Goal: Find specific page/section: Find specific page/section

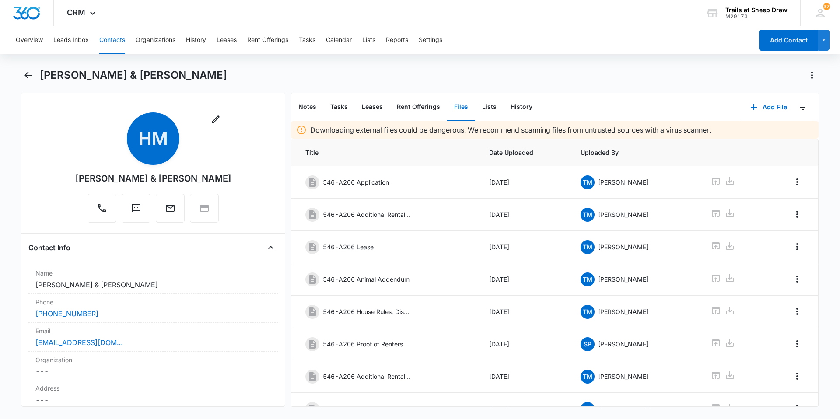
click at [100, 38] on button "Contacts" at bounding box center [112, 40] width 26 height 28
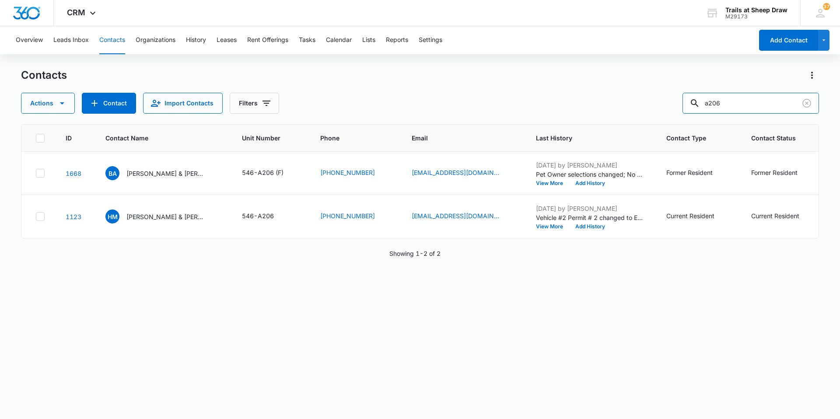
drag, startPoint x: 746, startPoint y: 105, endPoint x: 578, endPoint y: 111, distance: 168.0
click at [579, 112] on div "Actions Contact Import Contacts Filters a206" at bounding box center [420, 103] width 798 height 21
type input "t207"
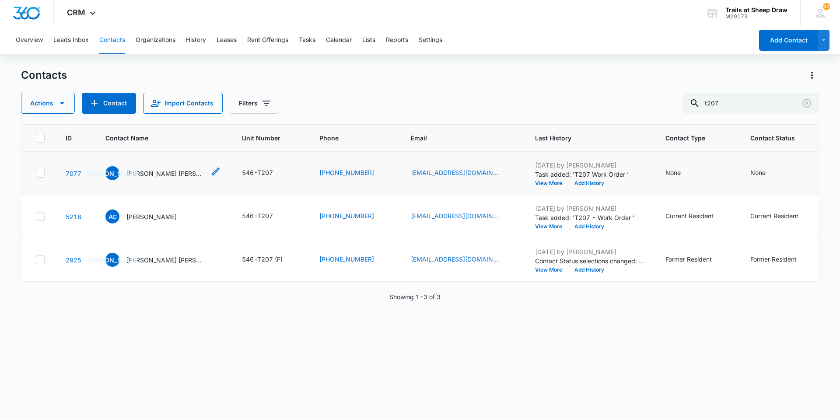
click at [173, 170] on p "[PERSON_NAME] [PERSON_NAME] & [PERSON_NAME] [PERSON_NAME]" at bounding box center [165, 173] width 79 height 9
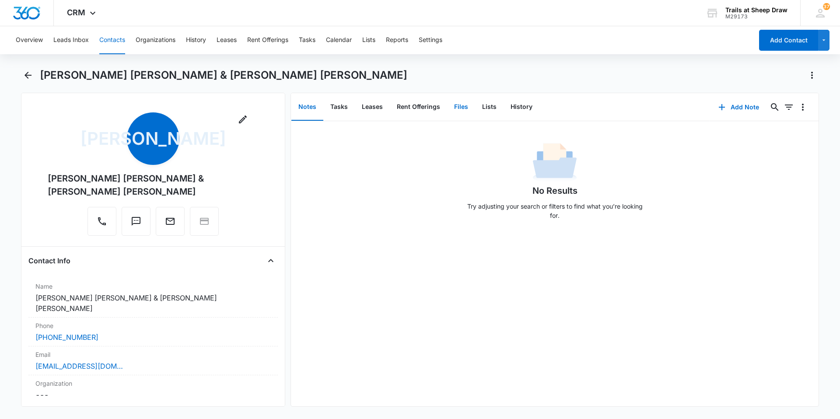
click at [459, 106] on button "Files" at bounding box center [461, 107] width 28 height 27
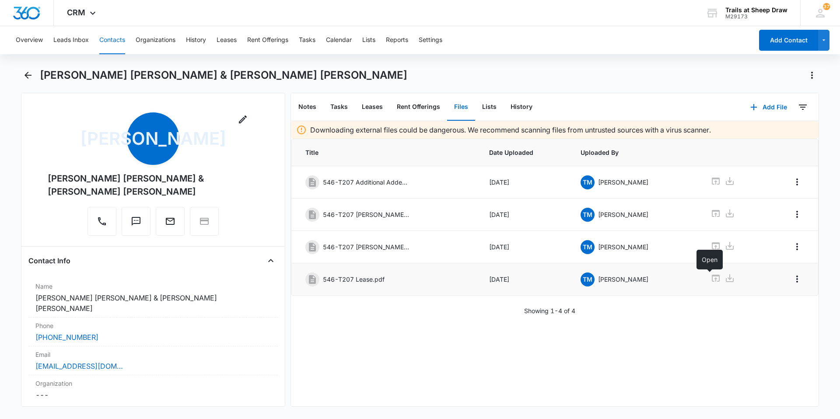
click at [712, 279] on icon at bounding box center [716, 278] width 8 height 7
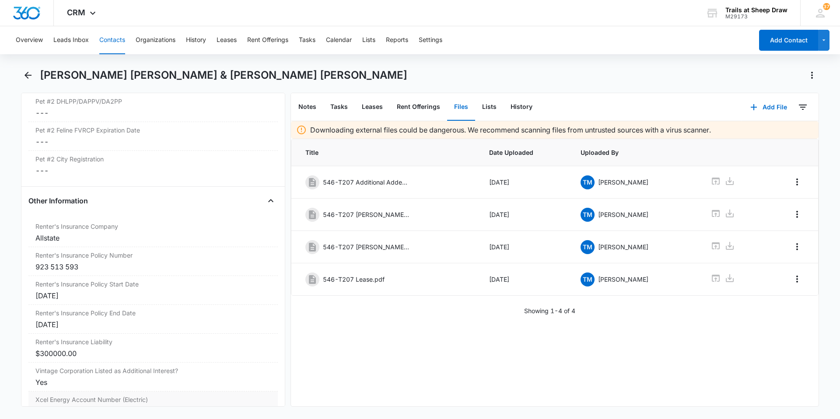
scroll to position [1837, 0]
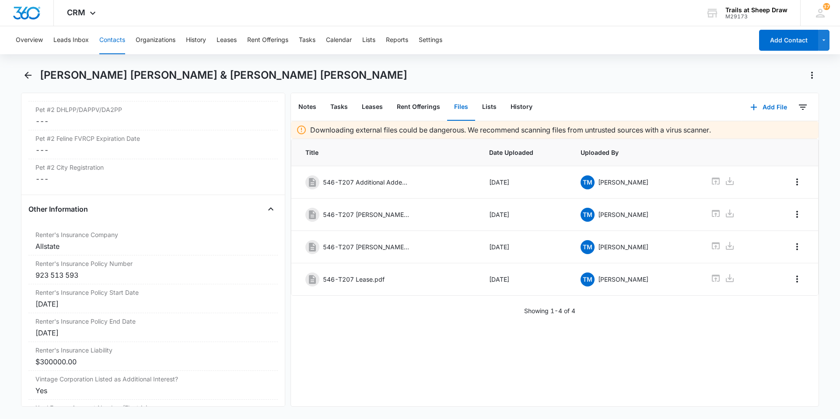
click at [112, 36] on button "Contacts" at bounding box center [112, 40] width 26 height 28
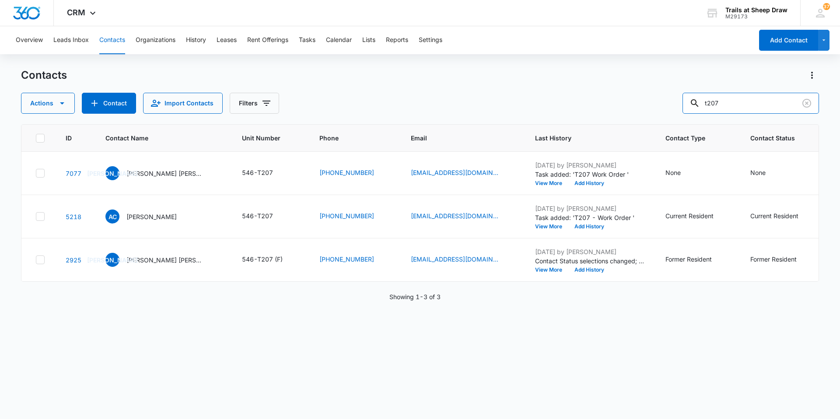
drag, startPoint x: 733, startPoint y: 98, endPoint x: 558, endPoint y: 114, distance: 175.7
click at [559, 114] on div "Contacts Actions Contact Import Contacts Filters t207 ID Contact Name Unit Numb…" at bounding box center [420, 243] width 798 height 350
type input "o308"
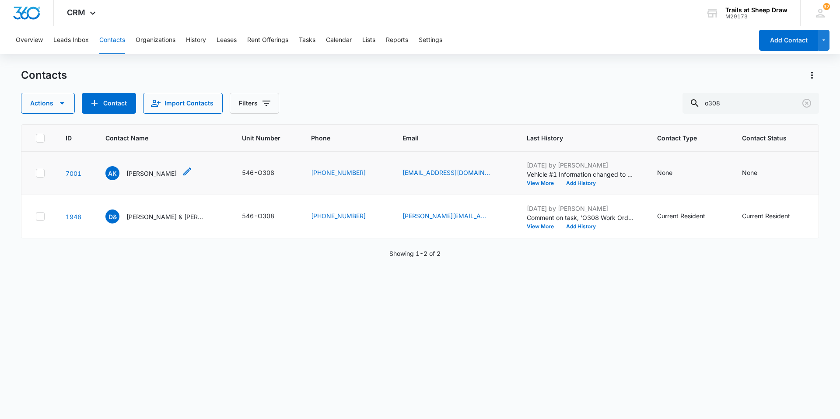
click at [148, 174] on p "[PERSON_NAME]" at bounding box center [151, 173] width 50 height 9
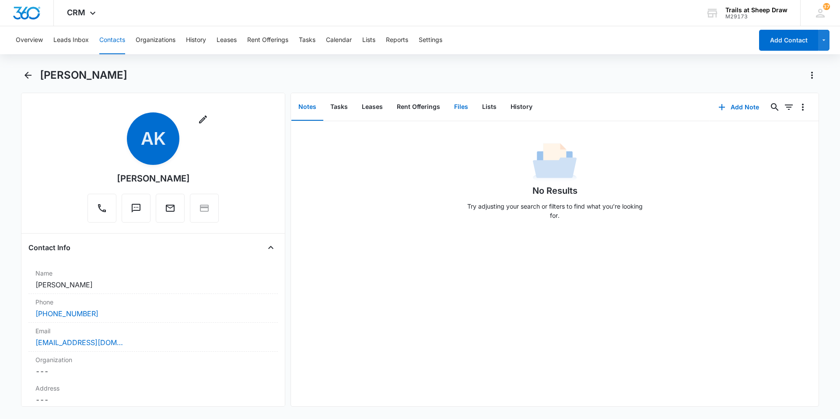
click at [454, 107] on button "Files" at bounding box center [461, 107] width 28 height 27
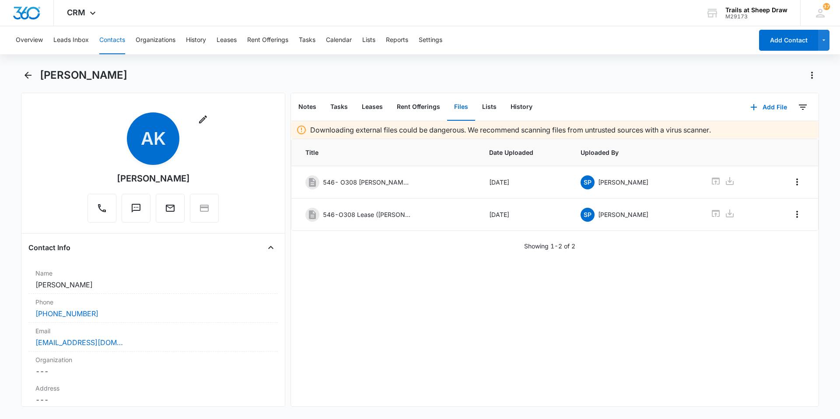
click at [119, 46] on button "Contacts" at bounding box center [112, 40] width 26 height 28
